Goal: Use online tool/utility: Utilize a website feature to perform a specific function

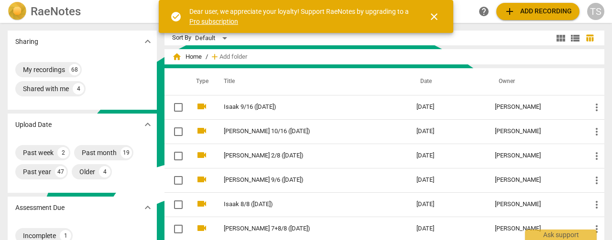
scroll to position [276, 0]
click at [432, 16] on span "close" at bounding box center [433, 16] width 11 height 11
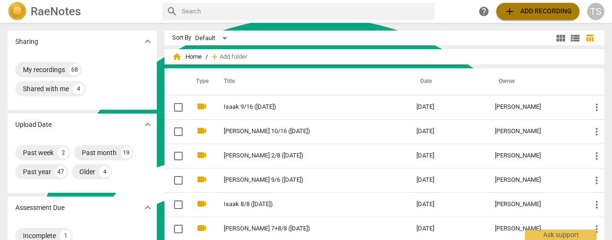
click at [528, 11] on span "add Add recording" at bounding box center [538, 11] width 68 height 11
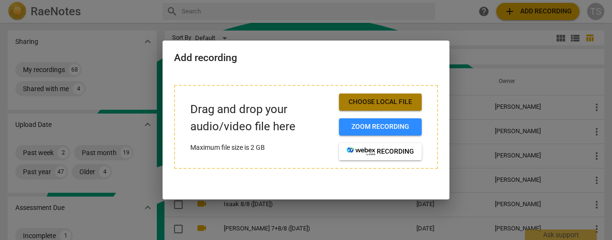
click at [374, 105] on span "Choose local file" at bounding box center [379, 102] width 67 height 10
click at [381, 103] on span "Choose local file" at bounding box center [379, 102] width 67 height 10
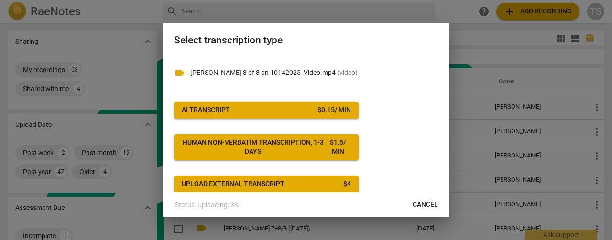
click at [276, 114] on span "AI Transcript $ 0.15 / min" at bounding box center [266, 111] width 169 height 10
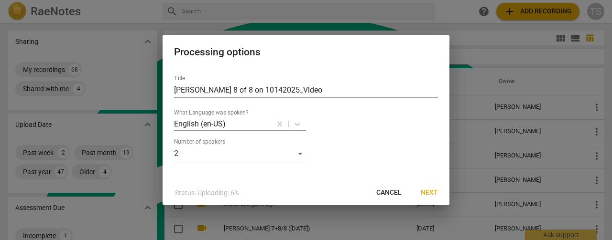
click at [438, 193] on button "Next" at bounding box center [429, 192] width 32 height 17
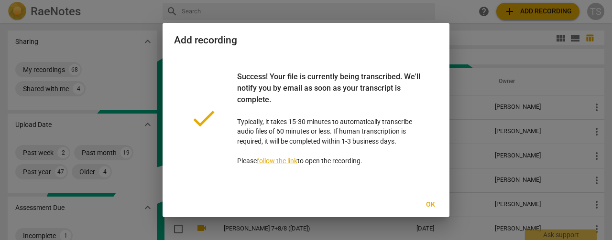
click at [385, 57] on div "done Success! Your file is currently being transcribed. We'll notify you by ema…" at bounding box center [306, 119] width 264 height 126
click at [428, 209] on span "Ok" at bounding box center [429, 205] width 15 height 10
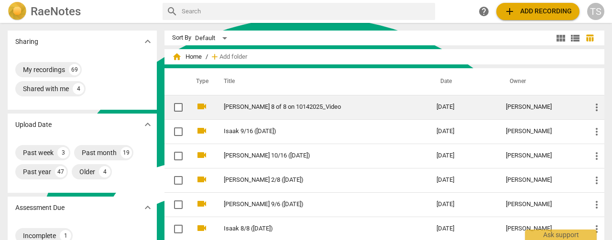
click at [275, 112] on td "[PERSON_NAME] 8 of 8 on 10142025_Video" at bounding box center [320, 107] width 216 height 24
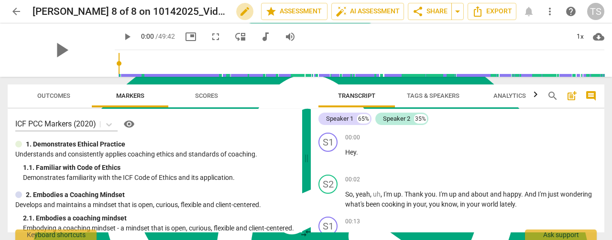
click at [239, 11] on span "edit" at bounding box center [244, 11] width 11 height 11
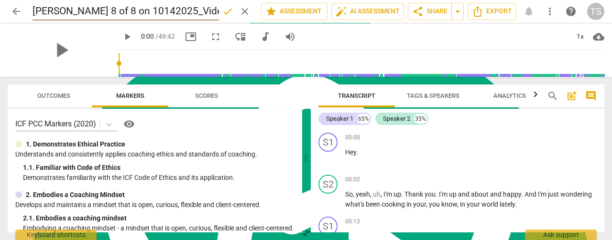
click at [182, 12] on input "[PERSON_NAME] 8 of 8 on 10142025_Video" at bounding box center [125, 11] width 186 height 18
type input "[PERSON_NAME] 8/8 ([DATE])"
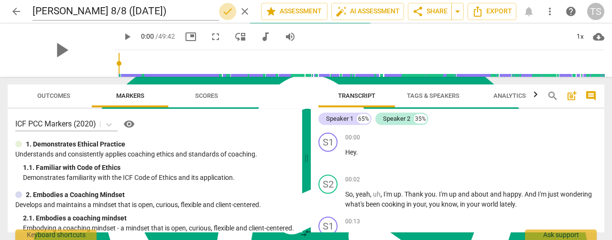
click at [222, 12] on span "done" at bounding box center [227, 11] width 11 height 11
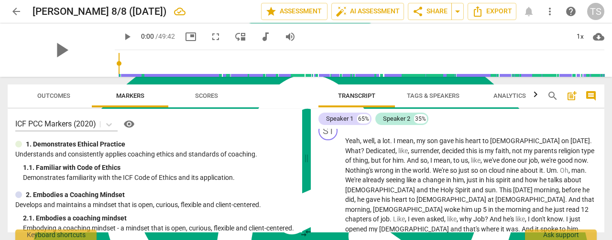
scroll to position [48, 0]
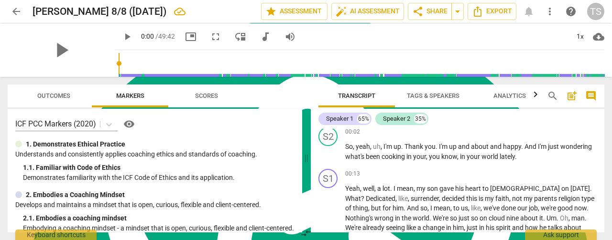
click at [412, 91] on span "Tags & Speakers" at bounding box center [432, 96] width 75 height 13
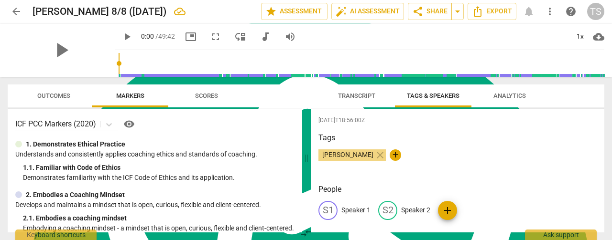
click at [352, 212] on p "Speaker 1" at bounding box center [355, 210] width 29 height 10
type textarea "Speaker 1"
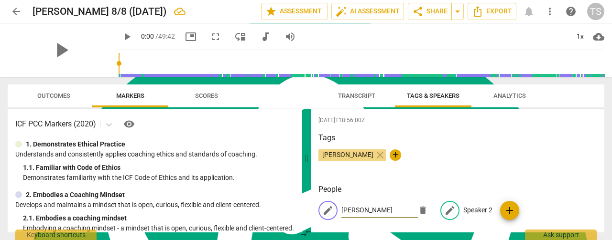
type input "[PERSON_NAME]"
click at [473, 211] on p "Speaker 2" at bounding box center [477, 210] width 29 height 10
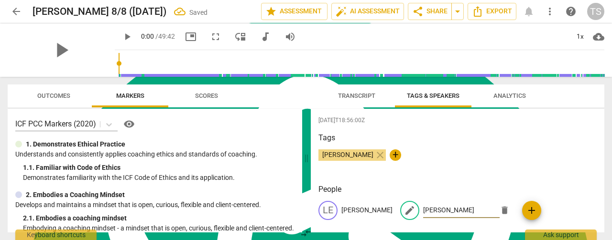
type input "[PERSON_NAME]"
click at [349, 92] on span "Transcript" at bounding box center [356, 95] width 37 height 7
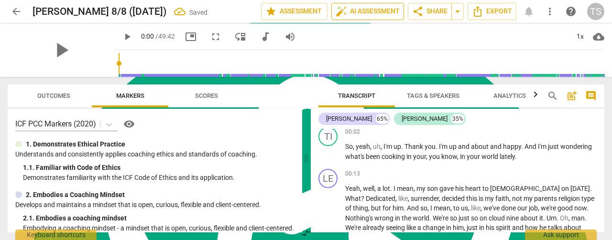
click at [343, 9] on span "auto_fix_high" at bounding box center [340, 11] width 11 height 11
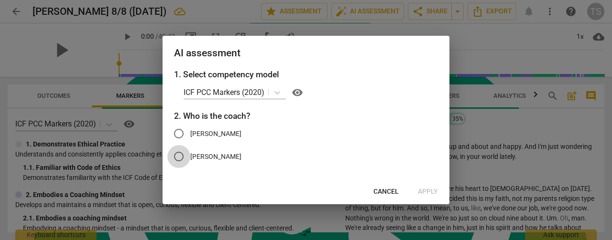
click at [179, 160] on input "[PERSON_NAME]" at bounding box center [178, 156] width 23 height 23
radio input "true"
click at [434, 193] on span "Apply" at bounding box center [428, 192] width 20 height 10
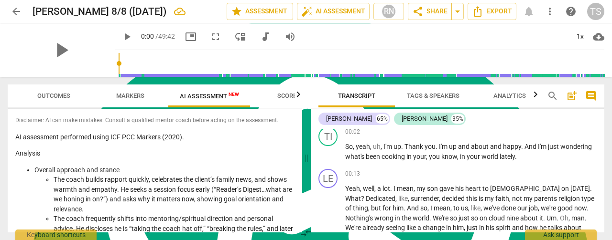
click at [213, 90] on span "AI Assessment New" at bounding box center [209, 96] width 82 height 14
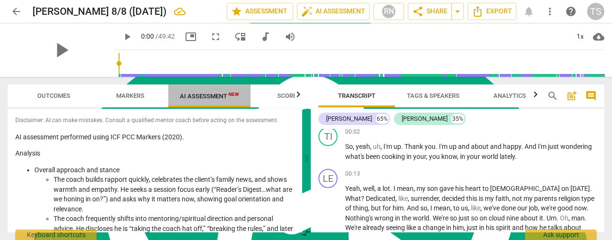
click at [215, 97] on span "AI Assessment New" at bounding box center [209, 96] width 59 height 7
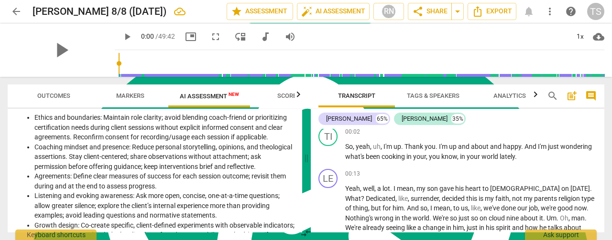
scroll to position [1441, 0]
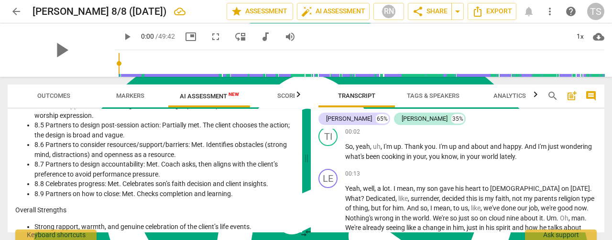
click at [511, 97] on span "Analytics" at bounding box center [509, 95] width 32 height 7
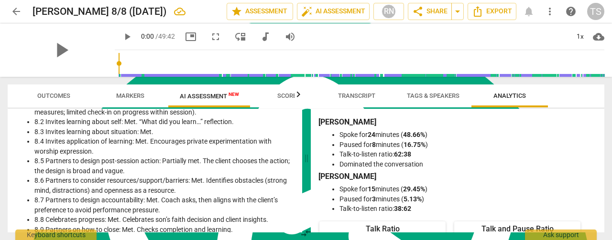
scroll to position [1394, 0]
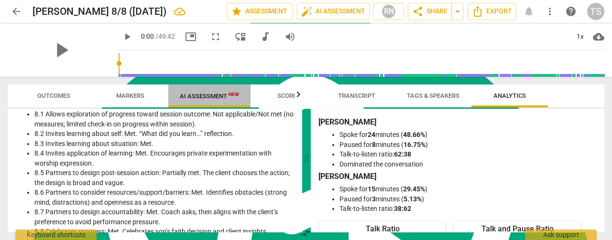
click at [190, 97] on span "AI Assessment New" at bounding box center [209, 96] width 59 height 7
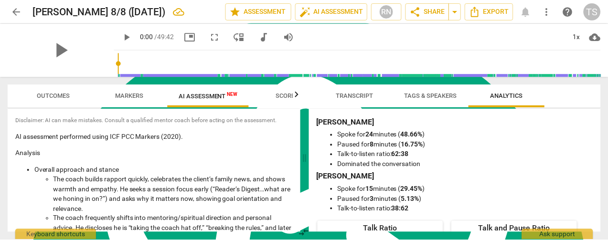
scroll to position [55, 0]
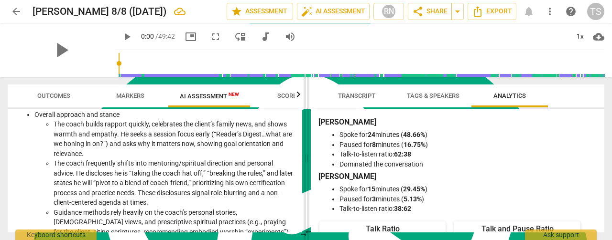
drag, startPoint x: 299, startPoint y: 212, endPoint x: 304, endPoint y: 120, distance: 91.4
click at [304, 120] on span at bounding box center [306, 158] width 6 height 163
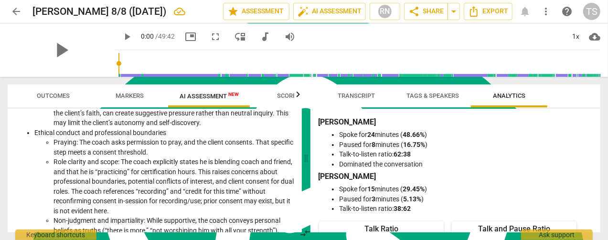
scroll to position [390, 0]
